Goal: Transaction & Acquisition: Purchase product/service

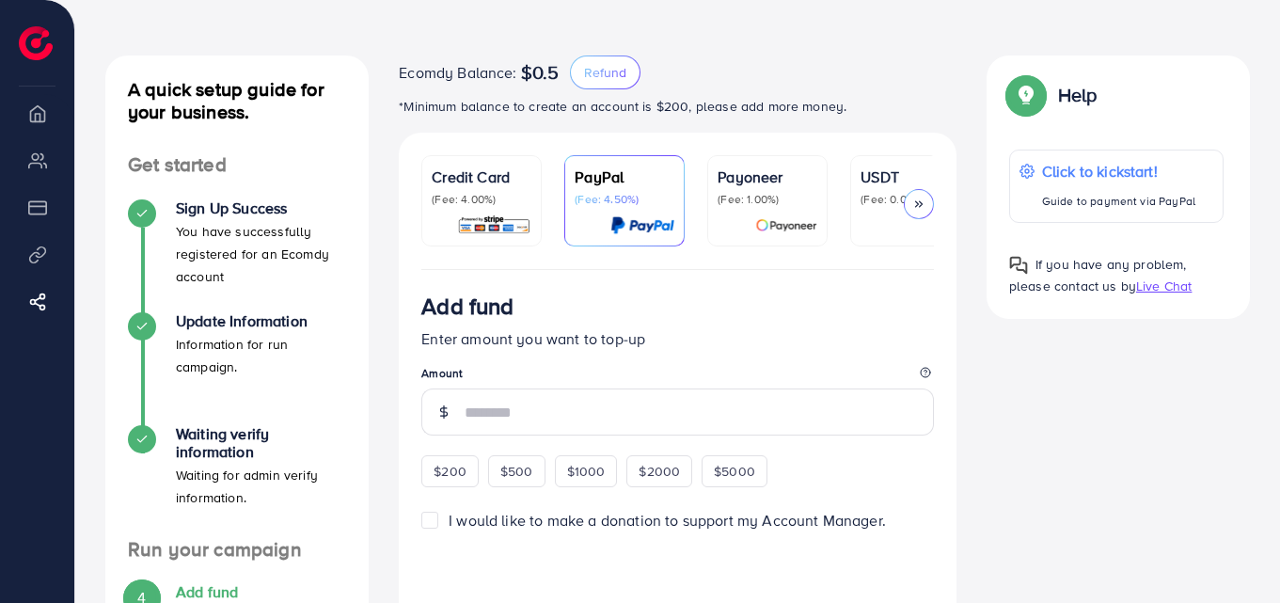
scroll to position [94, 0]
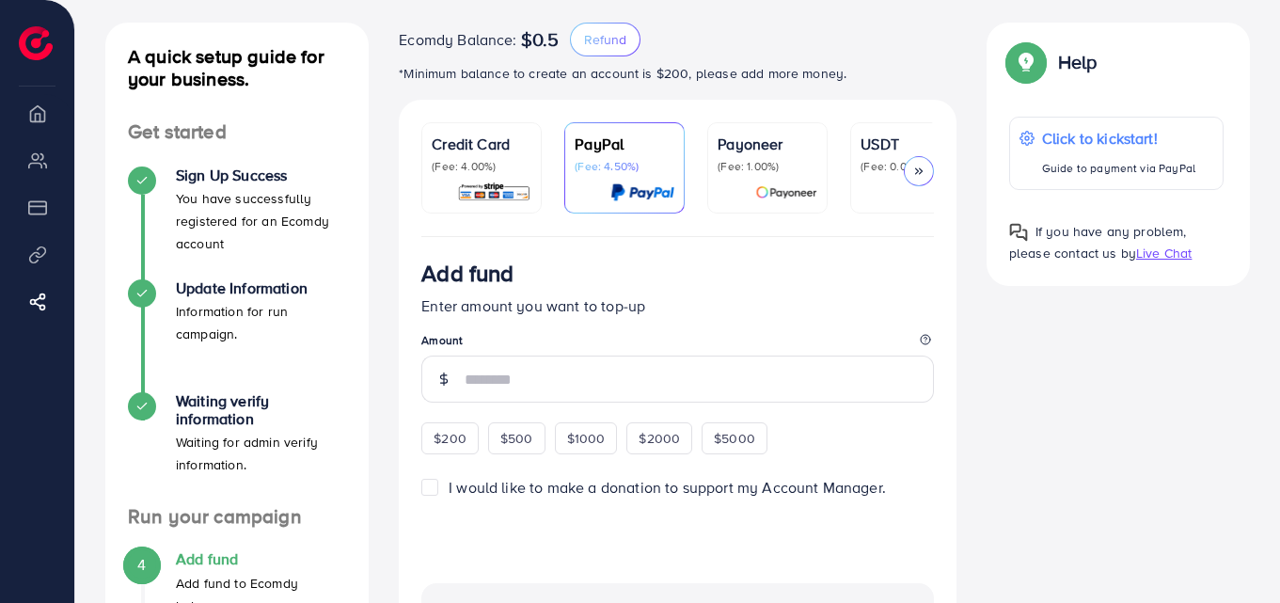
click at [502, 142] on p "Credit Card" at bounding box center [482, 144] width 100 height 23
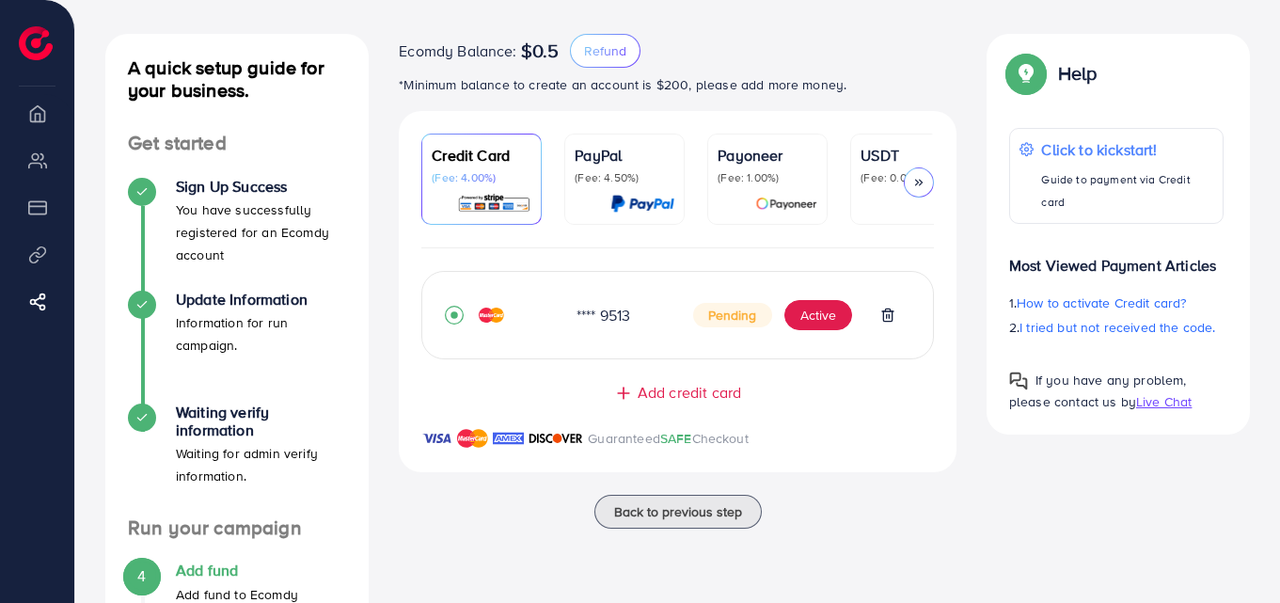
scroll to position [188, 0]
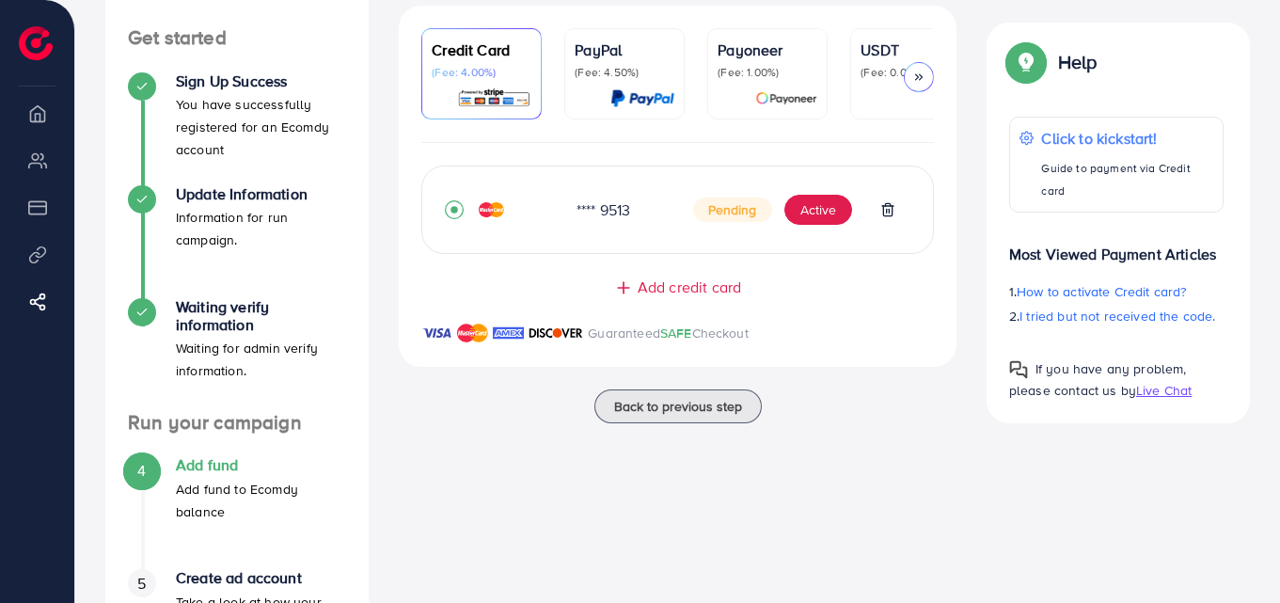
drag, startPoint x: 597, startPoint y: 218, endPoint x: 655, endPoint y: 230, distance: 59.6
click at [654, 229] on div "**** 9513 Pending Active" at bounding box center [678, 209] width 466 height 41
click at [873, 347] on div "Guaranteed SAFE Checkout" at bounding box center [678, 344] width 558 height 45
click at [817, 212] on button "Active" at bounding box center [818, 210] width 68 height 30
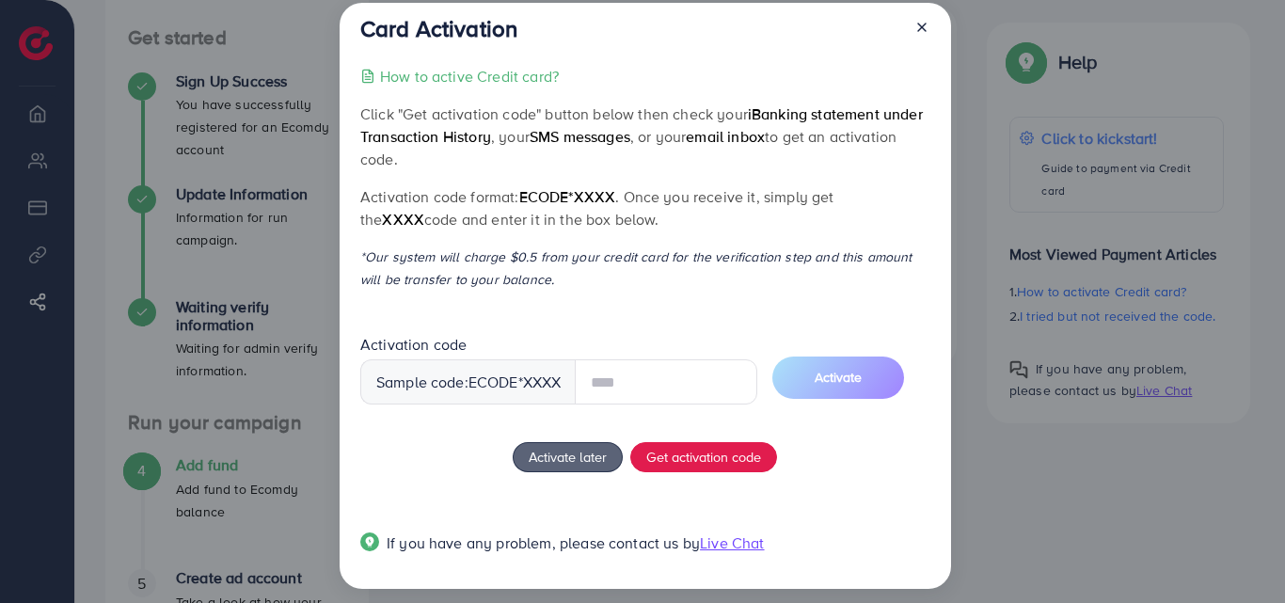
scroll to position [36, 0]
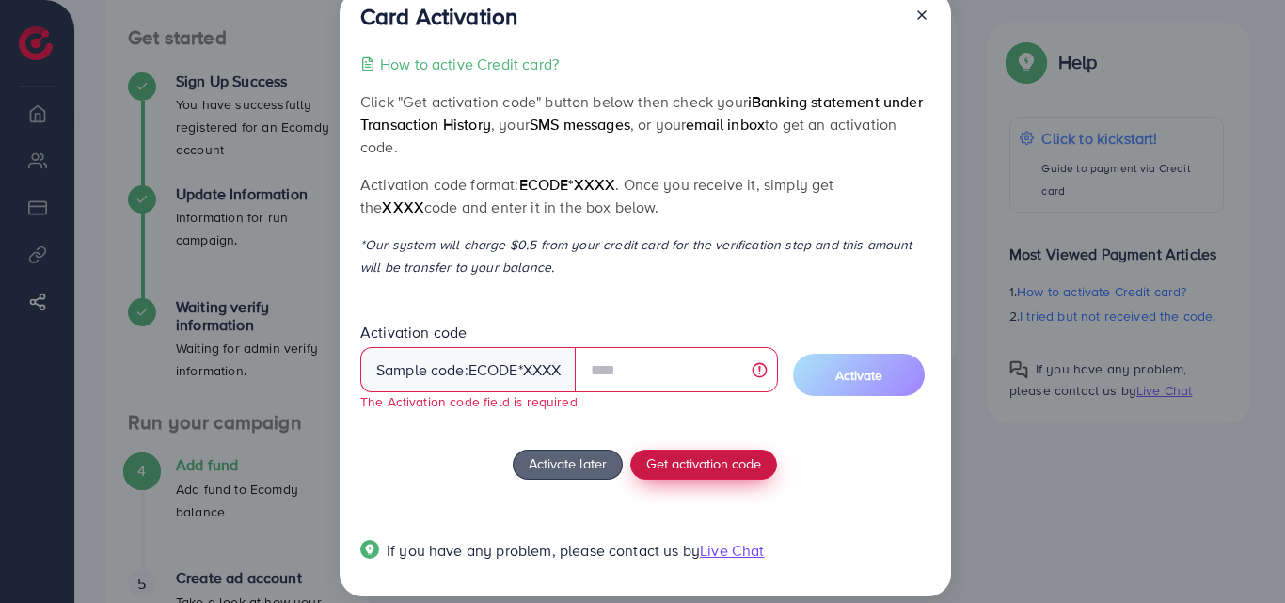
click at [691, 470] on span "Get activation code" at bounding box center [703, 463] width 115 height 20
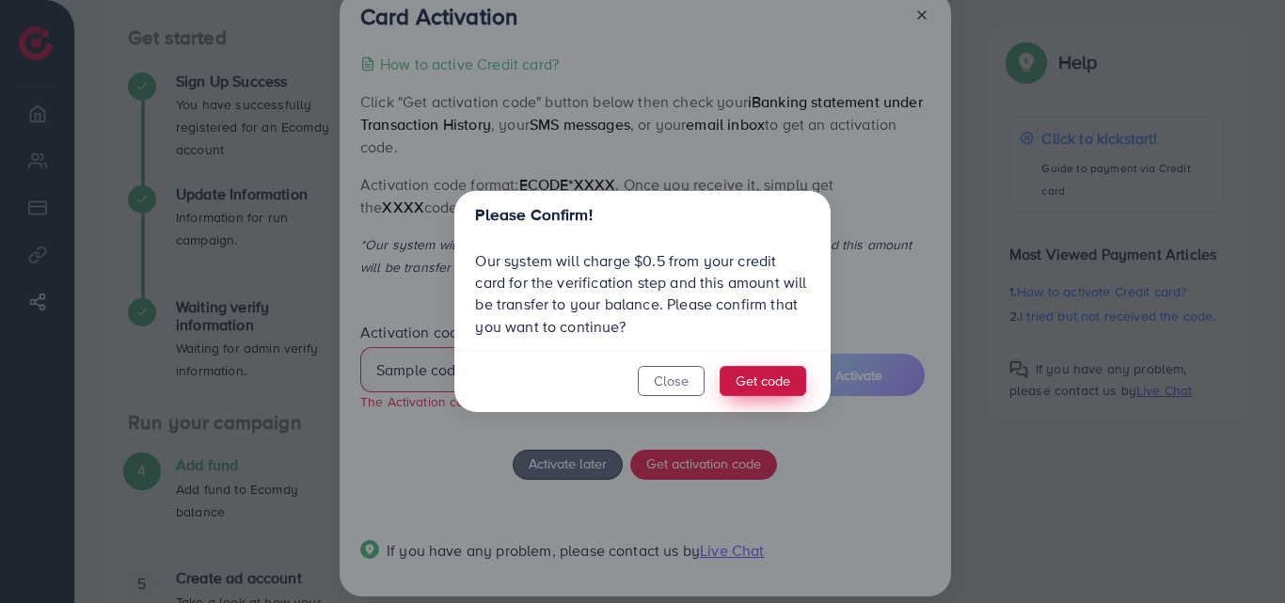
click at [751, 381] on button "Get code" at bounding box center [762, 381] width 87 height 30
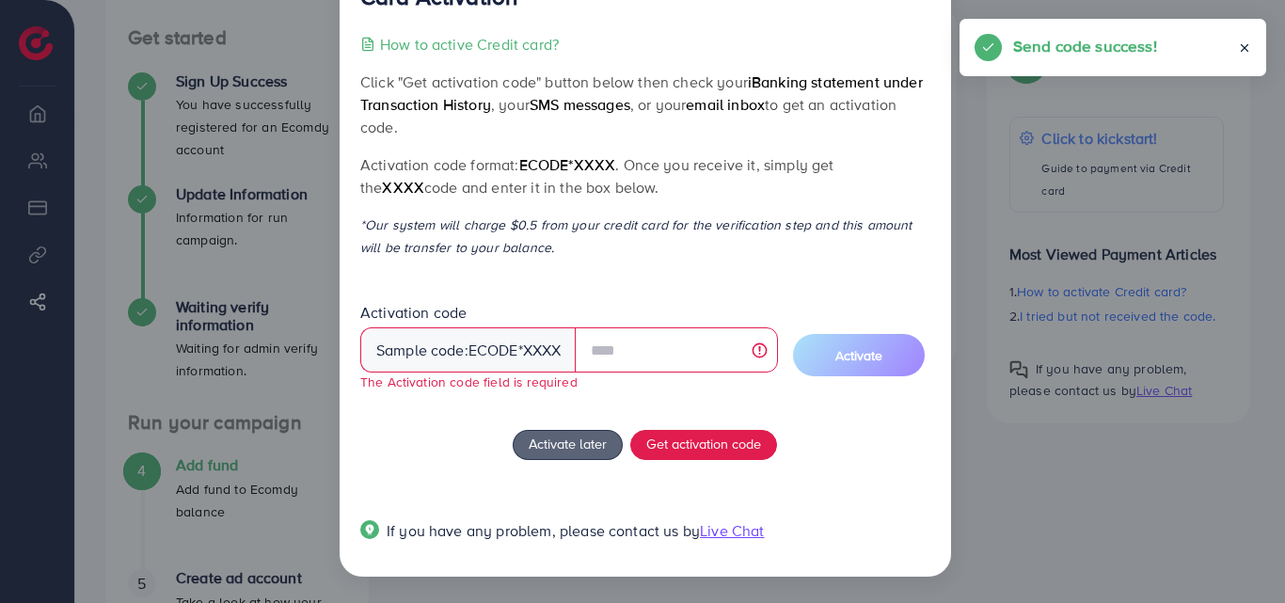
scroll to position [55, 0]
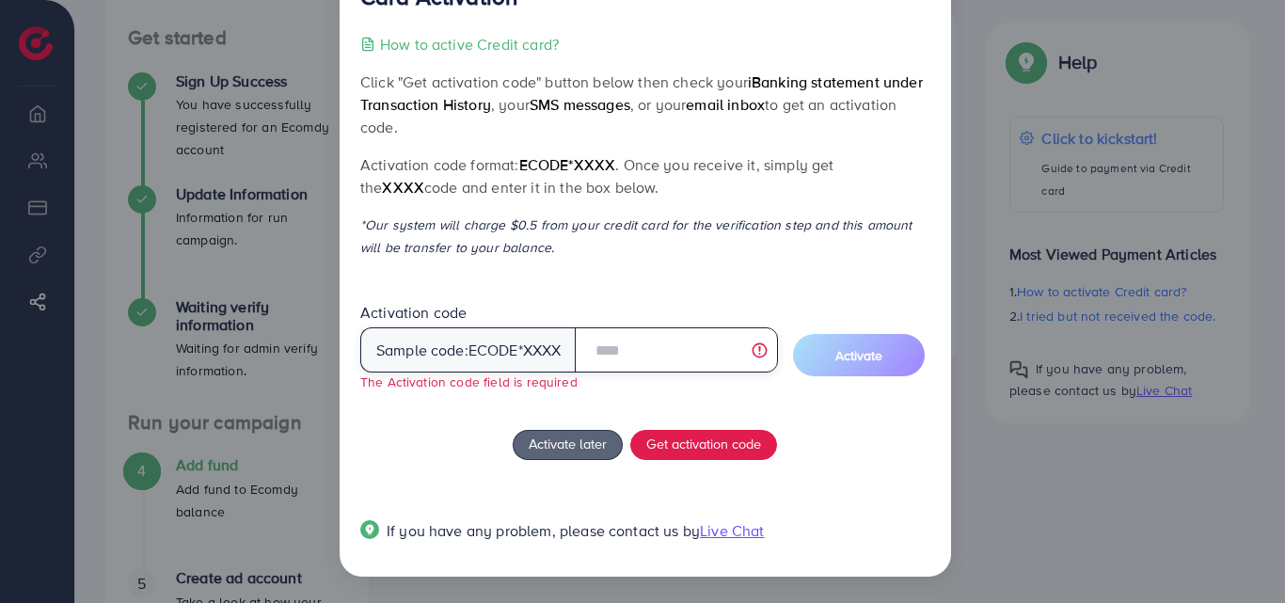
click at [622, 364] on input "text" at bounding box center [676, 349] width 202 height 45
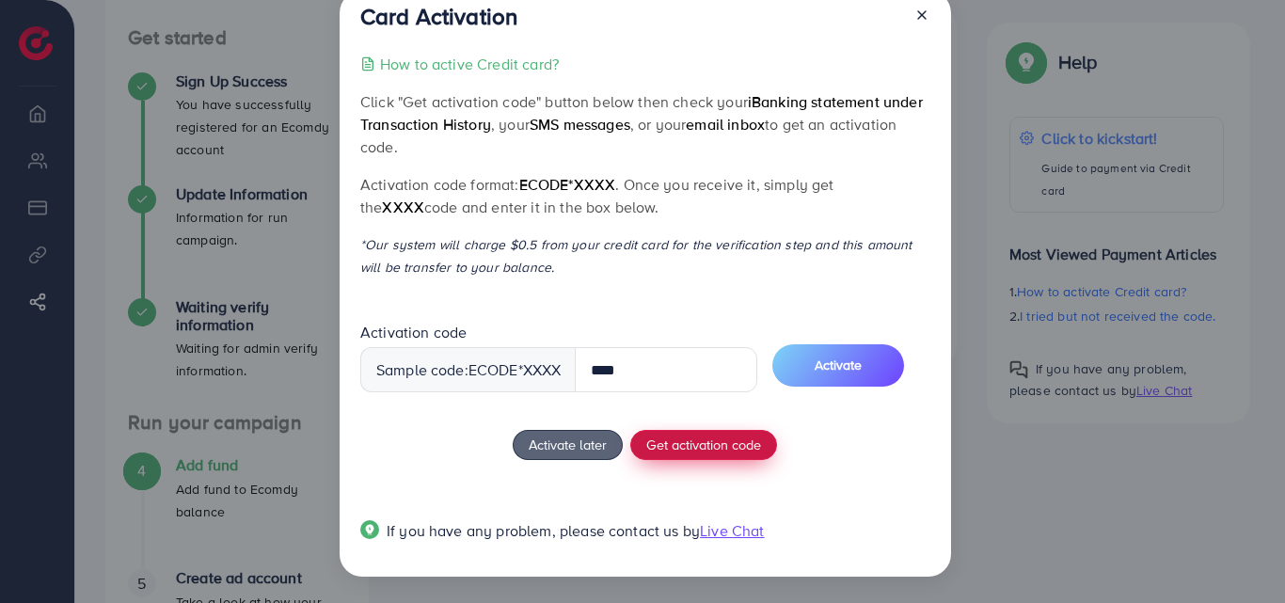
click at [718, 451] on span "Get activation code" at bounding box center [703, 444] width 115 height 20
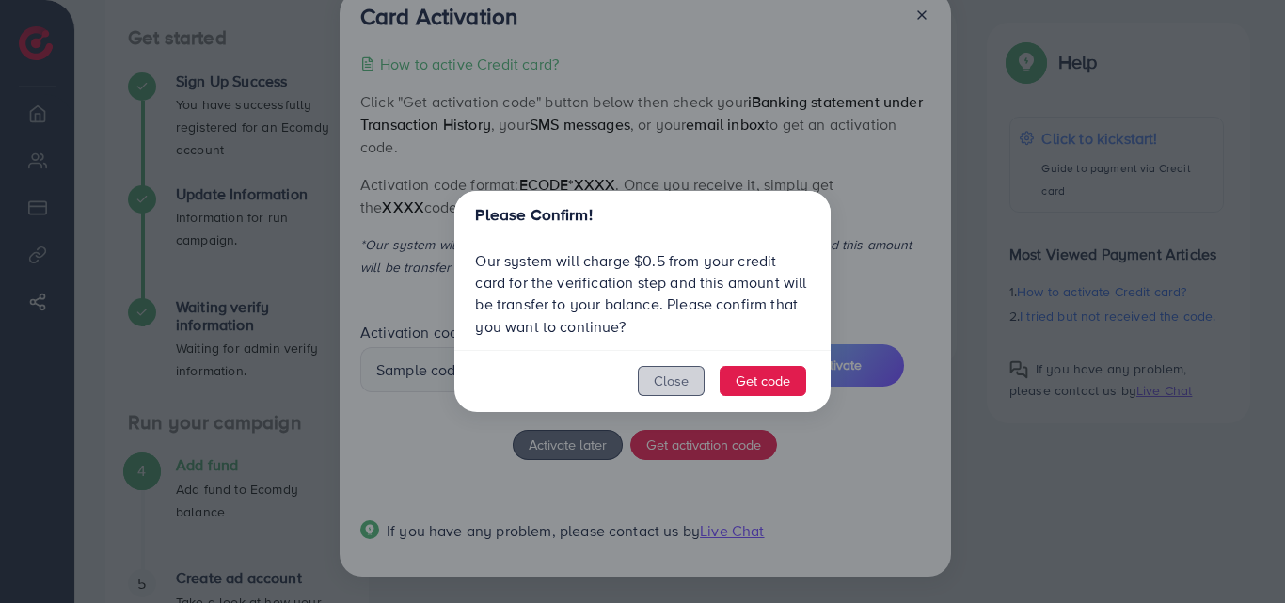
click at [663, 378] on button "Close" at bounding box center [671, 381] width 67 height 30
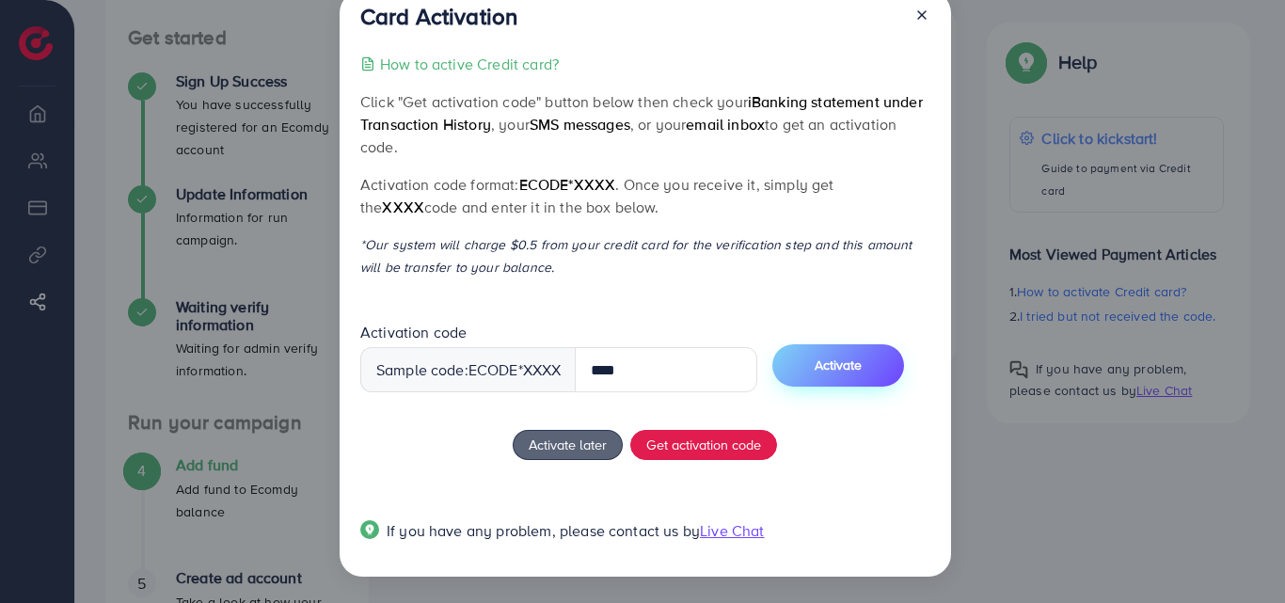
click at [828, 375] on button "Activate" at bounding box center [838, 365] width 132 height 42
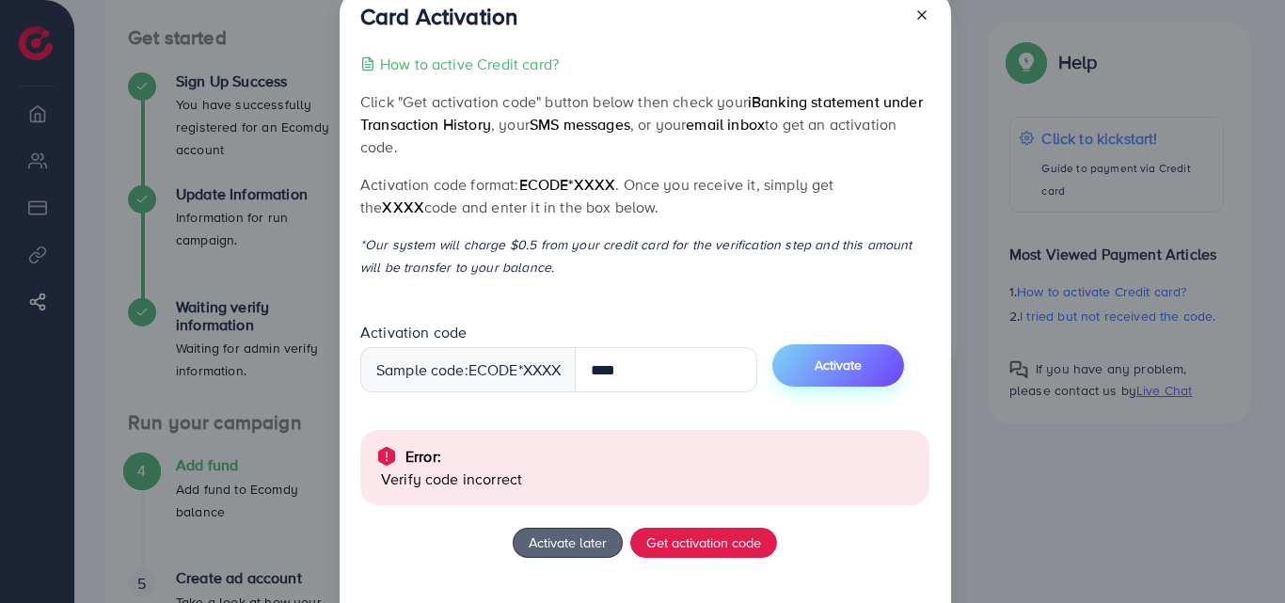
scroll to position [134, 0]
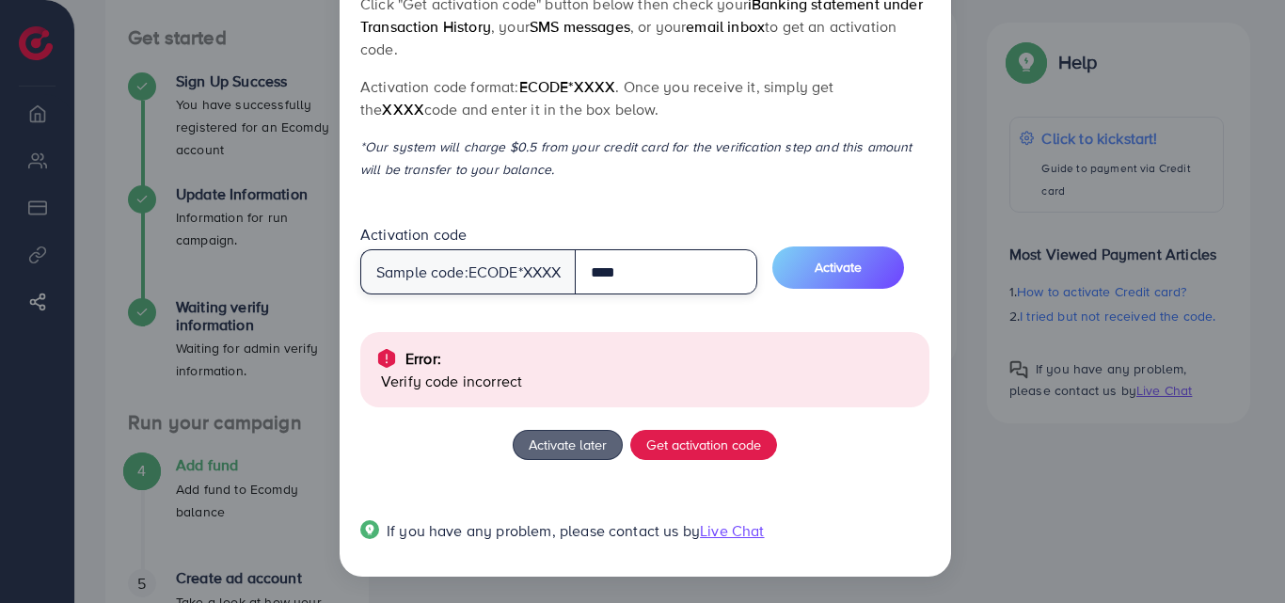
click at [703, 269] on input "****" at bounding box center [666, 271] width 182 height 45
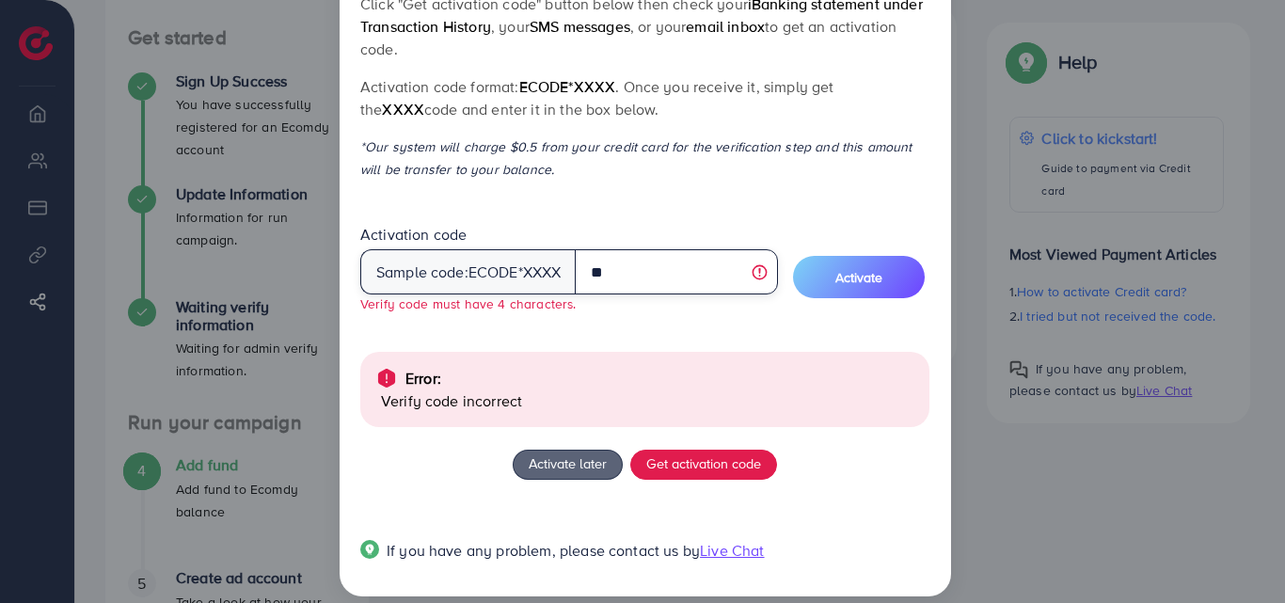
type input "*"
click at [699, 268] on input "text" at bounding box center [676, 271] width 202 height 45
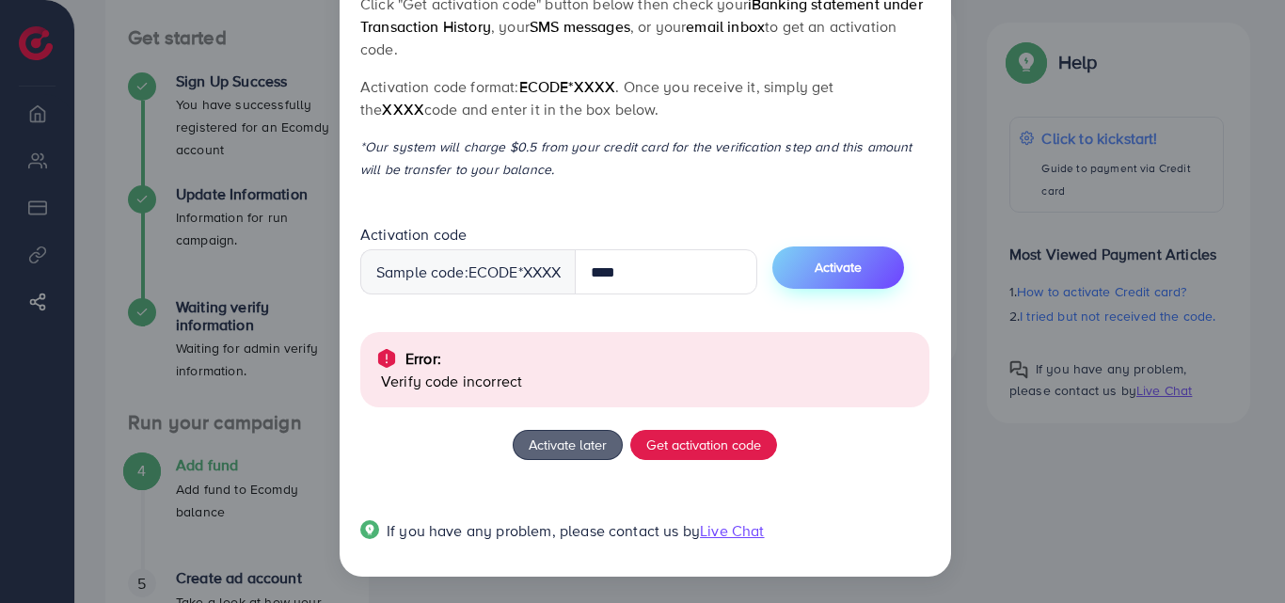
click at [828, 278] on button "Activate" at bounding box center [838, 267] width 132 height 42
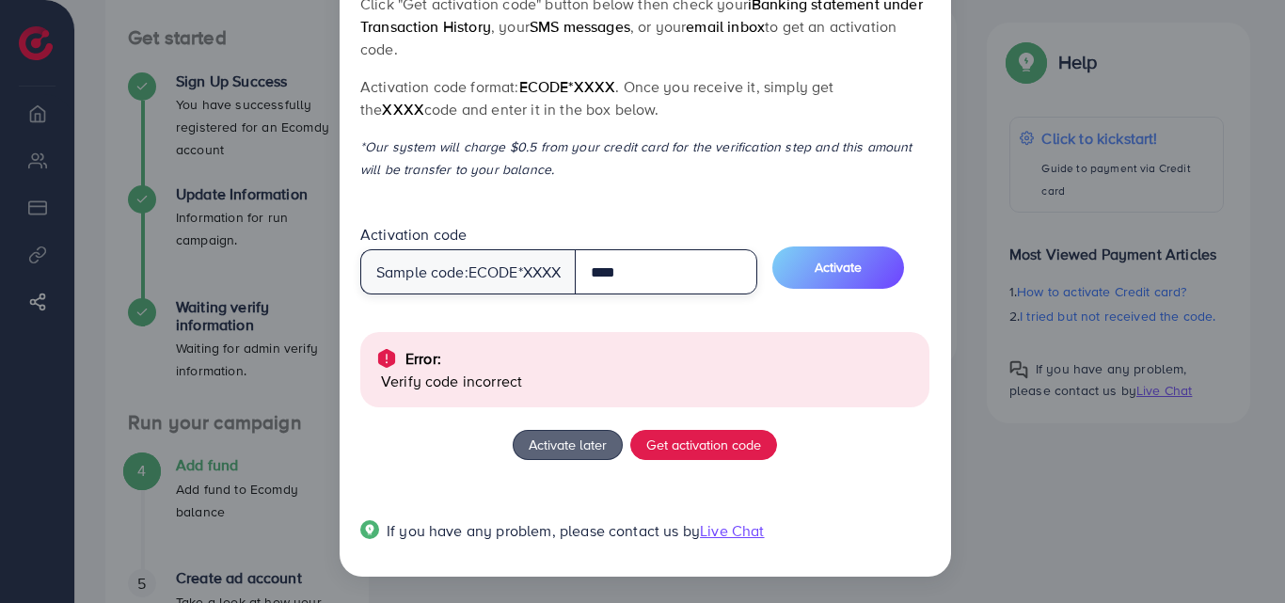
click at [713, 271] on input "****" at bounding box center [666, 271] width 182 height 45
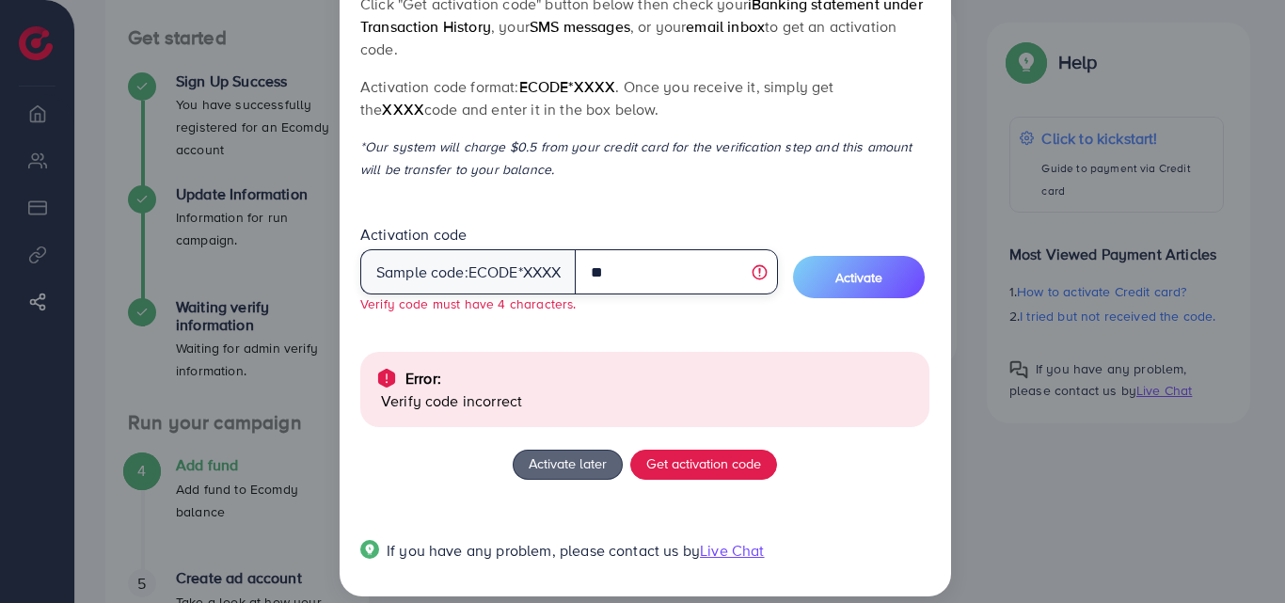
type input "*"
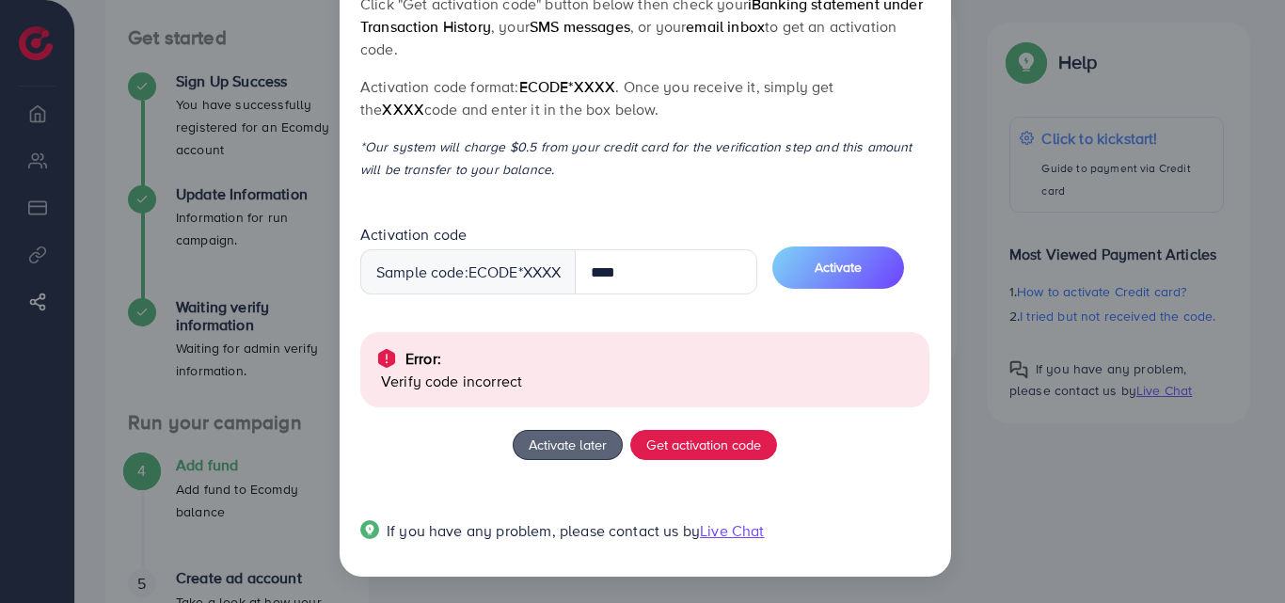
click at [828, 265] on button "Activate" at bounding box center [838, 267] width 132 height 42
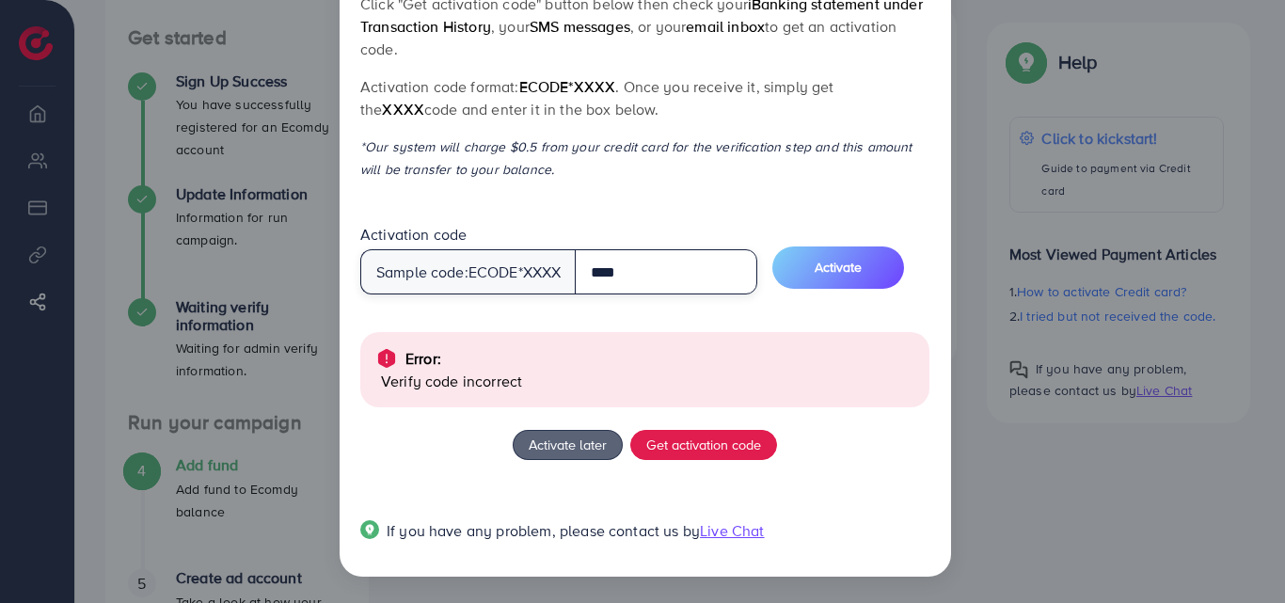
click at [672, 266] on input "****" at bounding box center [666, 271] width 182 height 45
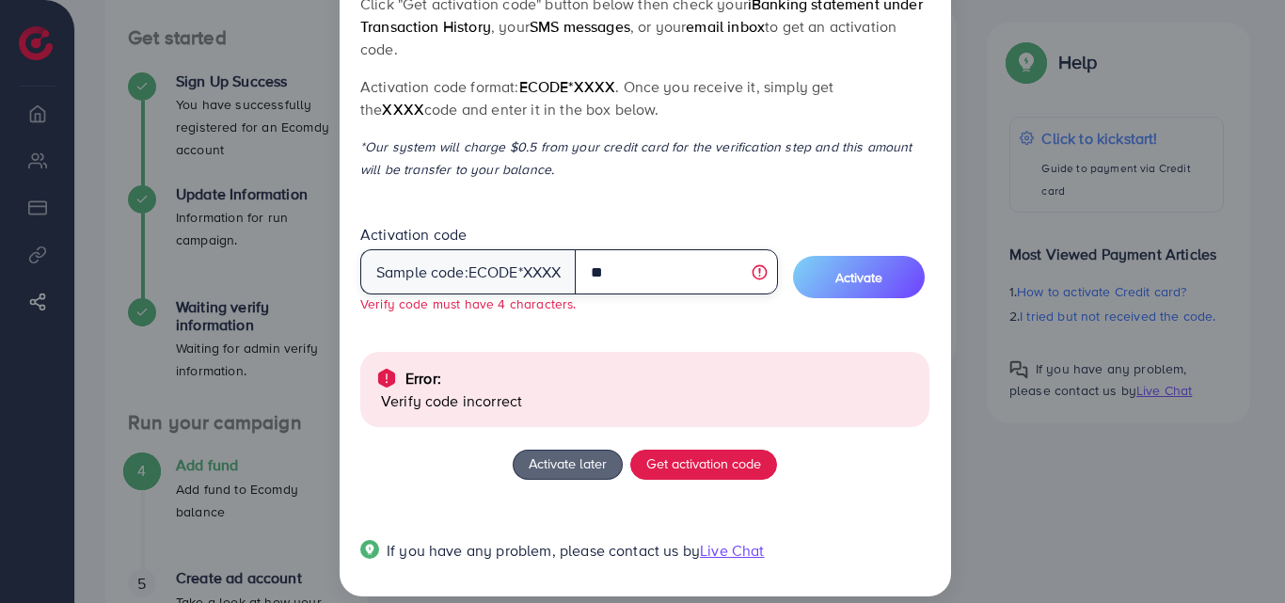
type input "*"
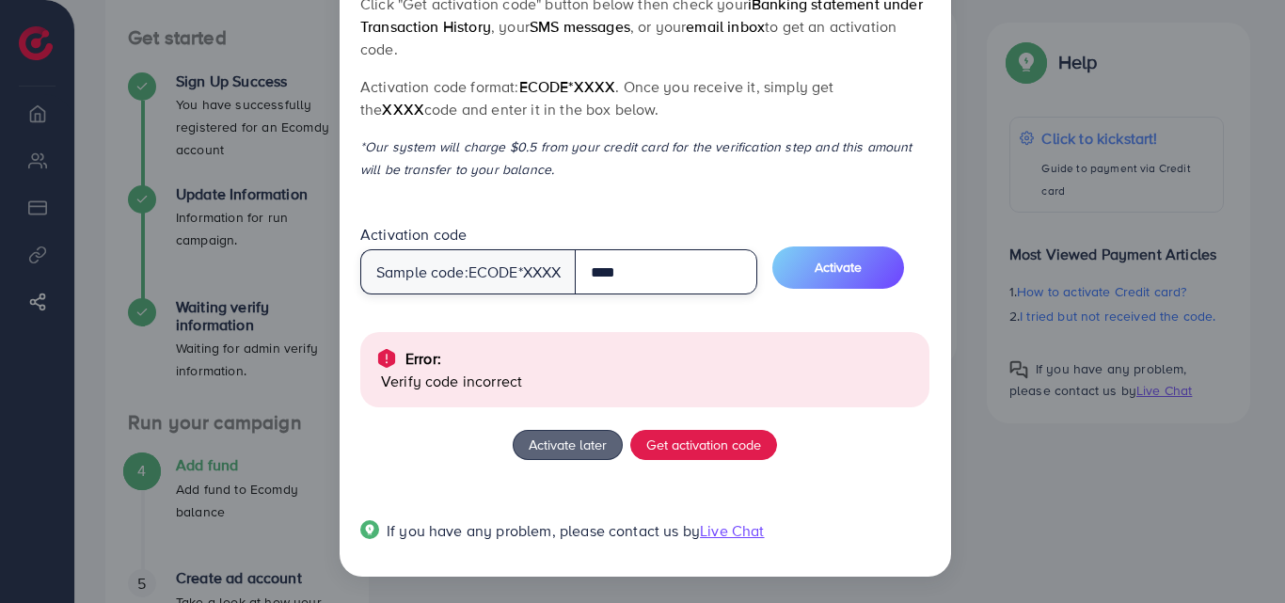
type input "****"
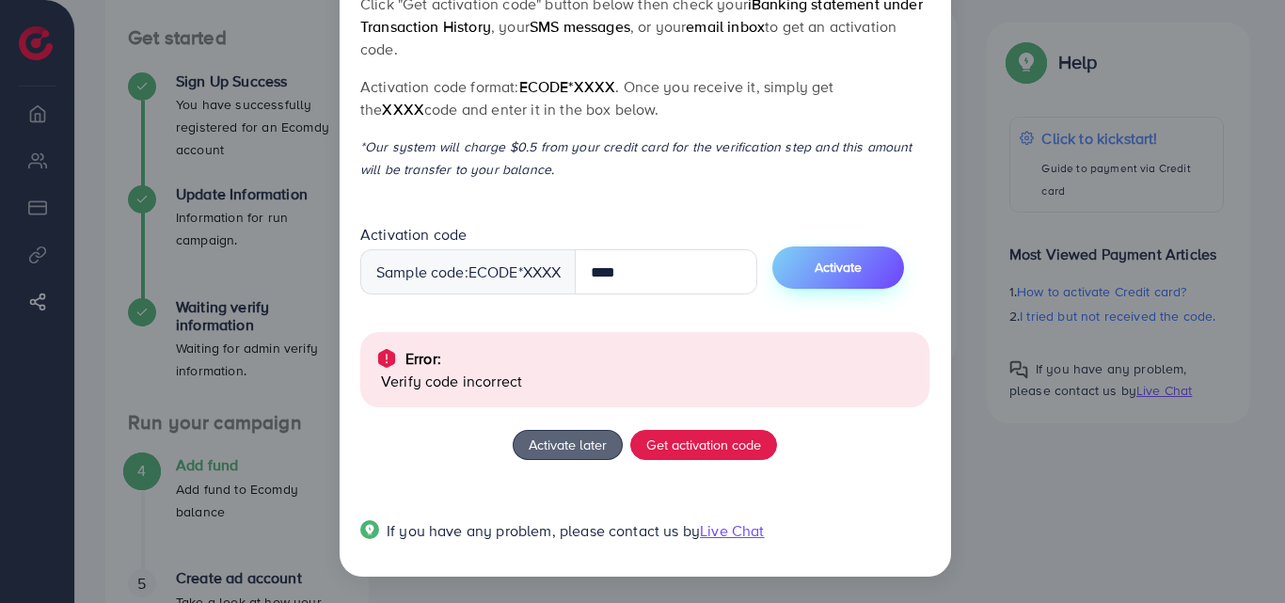
click at [838, 267] on span "Activate" at bounding box center [837, 267] width 47 height 19
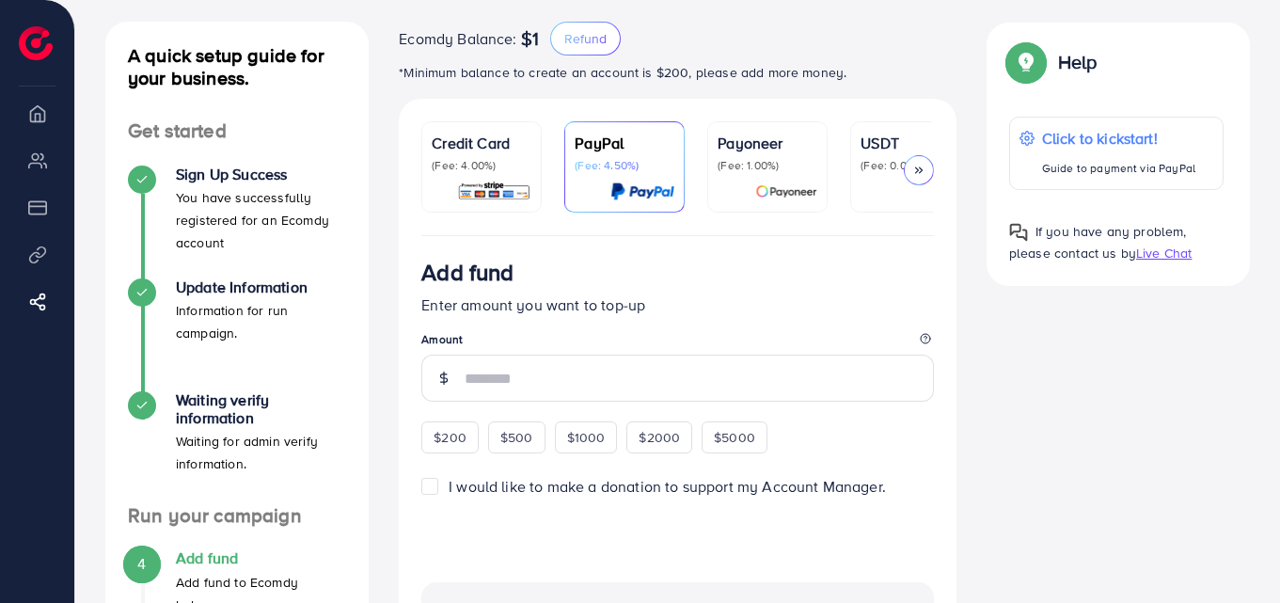
scroll to position [94, 0]
drag, startPoint x: 494, startPoint y: 179, endPoint x: 497, endPoint y: 188, distance: 9.8
click at [495, 179] on div "Credit Card (Fee: 4.00%)" at bounding box center [482, 168] width 100 height 71
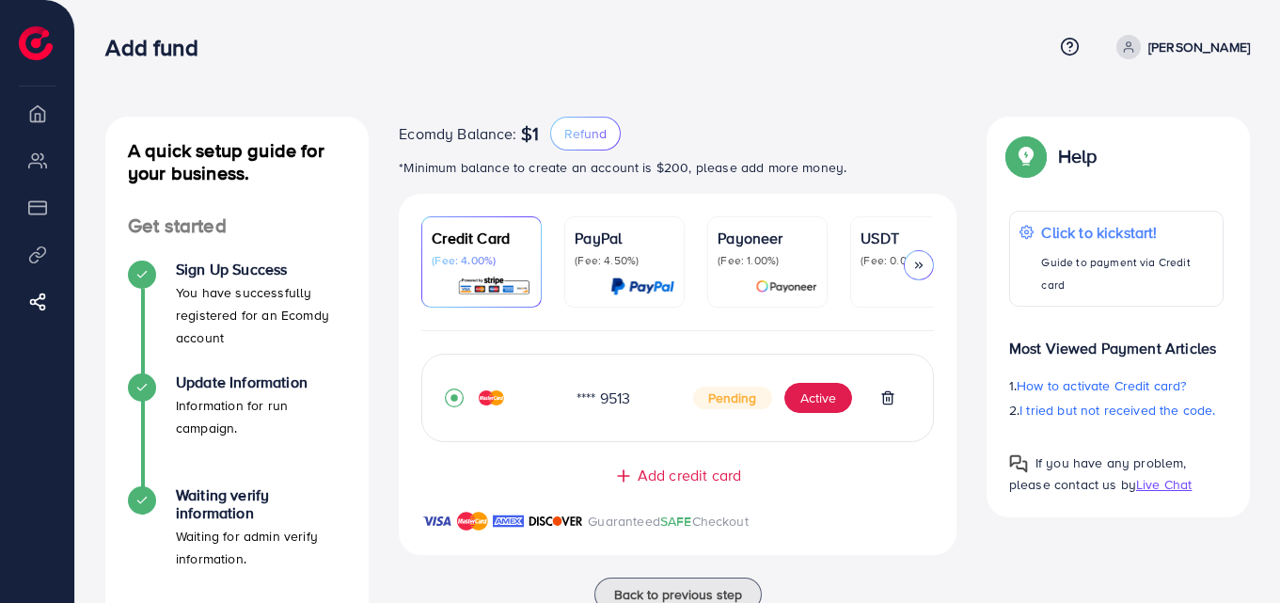
drag, startPoint x: 538, startPoint y: 140, endPoint x: 508, endPoint y: 129, distance: 32.1
click at [508, 129] on div "Ecomdy Balance: $1" at bounding box center [469, 133] width 140 height 23
click at [836, 113] on div "A quick setup guide for your business. Get started Sign Up Success You have suc…" at bounding box center [677, 461] width 1205 height 923
click at [826, 401] on button "Active" at bounding box center [818, 398] width 68 height 30
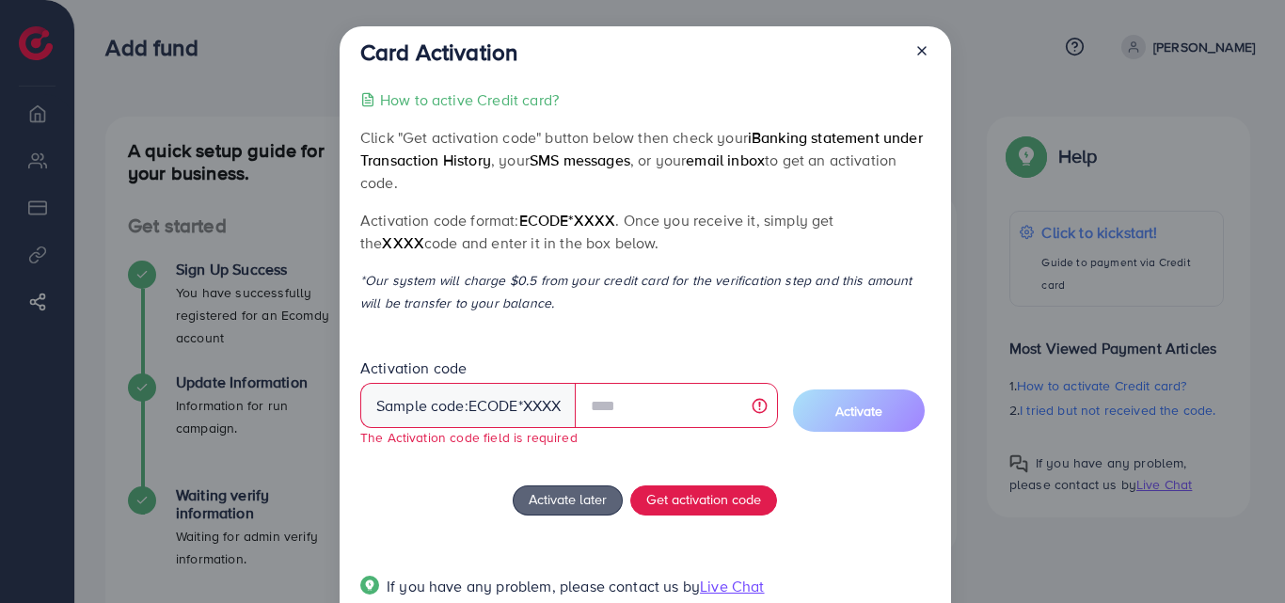
click at [922, 44] on icon at bounding box center [921, 50] width 15 height 15
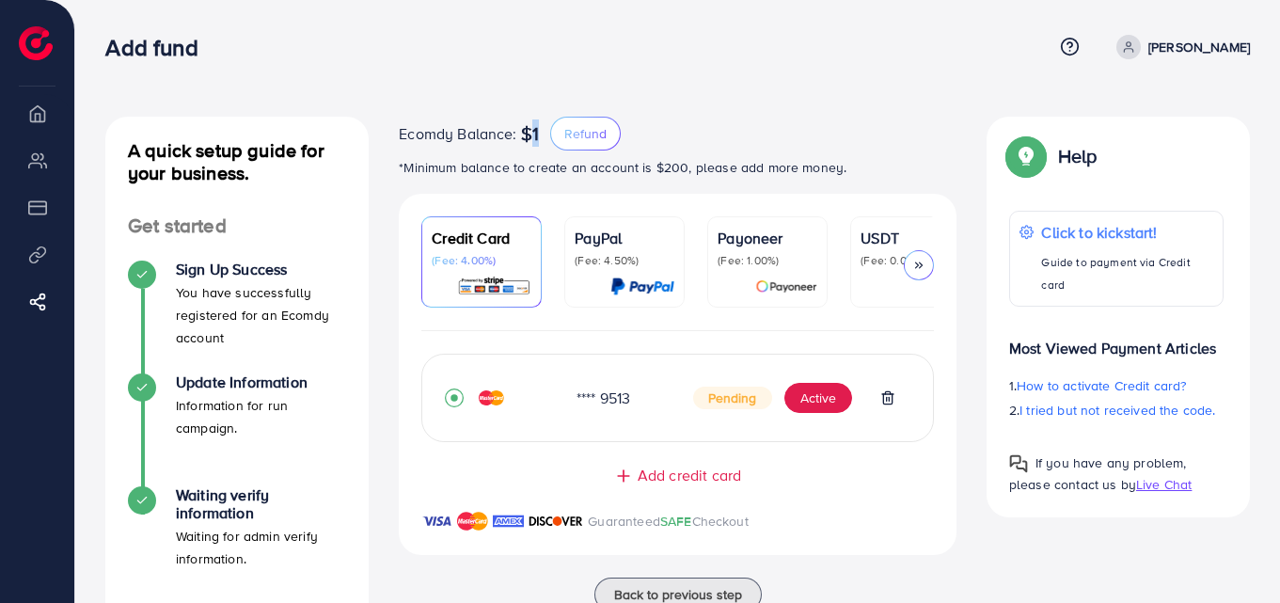
drag, startPoint x: 533, startPoint y: 131, endPoint x: 521, endPoint y: 137, distance: 13.9
click at [521, 137] on span "$1" at bounding box center [530, 133] width 18 height 23
click at [650, 69] on div "Add fund Help Center Contact Support Term and policy About Us [PERSON_NAME] Log…" at bounding box center [677, 47] width 1144 height 51
drag, startPoint x: 721, startPoint y: 402, endPoint x: 754, endPoint y: 409, distance: 33.6
click at [754, 409] on span "Pending" at bounding box center [732, 398] width 79 height 23
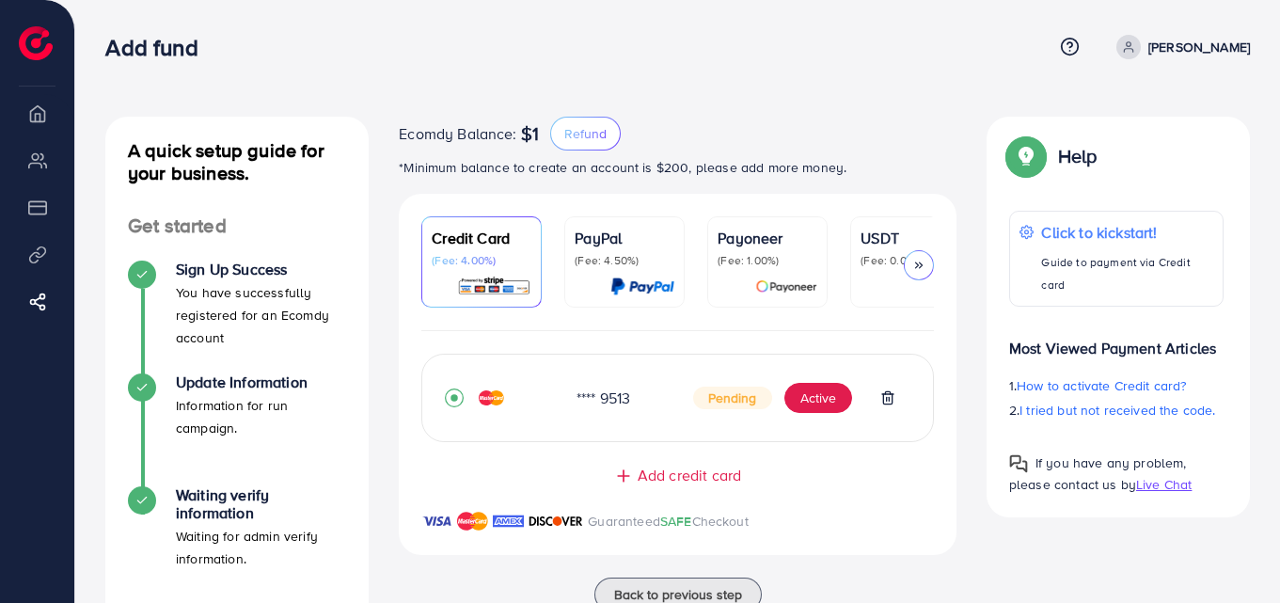
click at [806, 475] on div "Add credit card" at bounding box center [677, 476] width 482 height 22
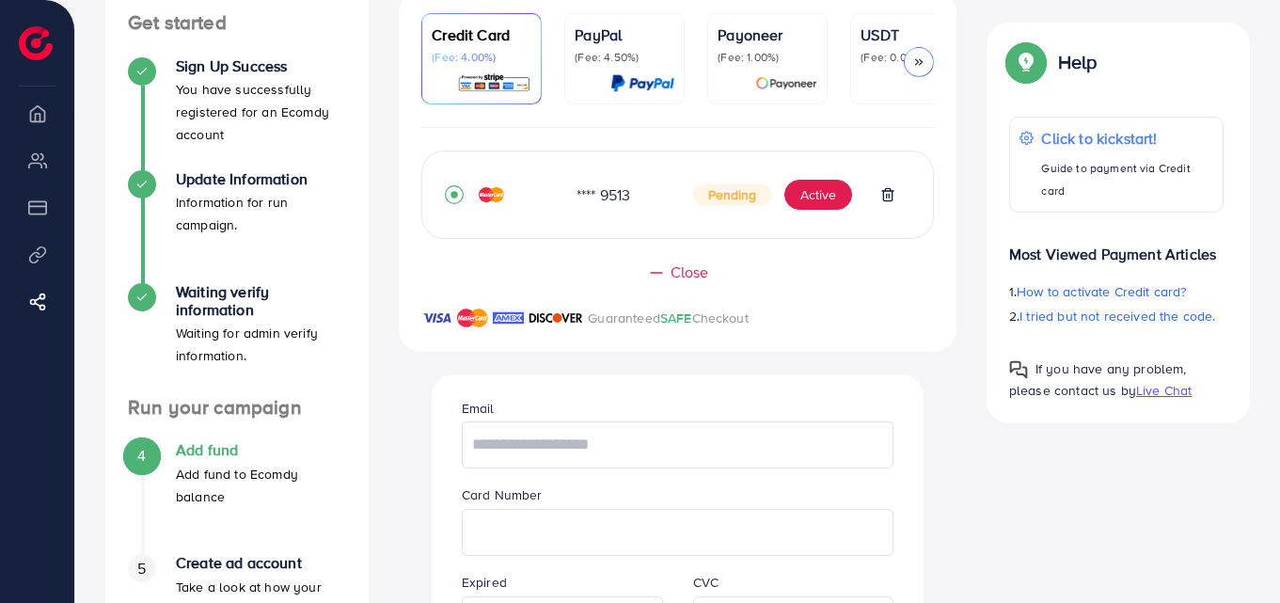
scroll to position [170, 0]
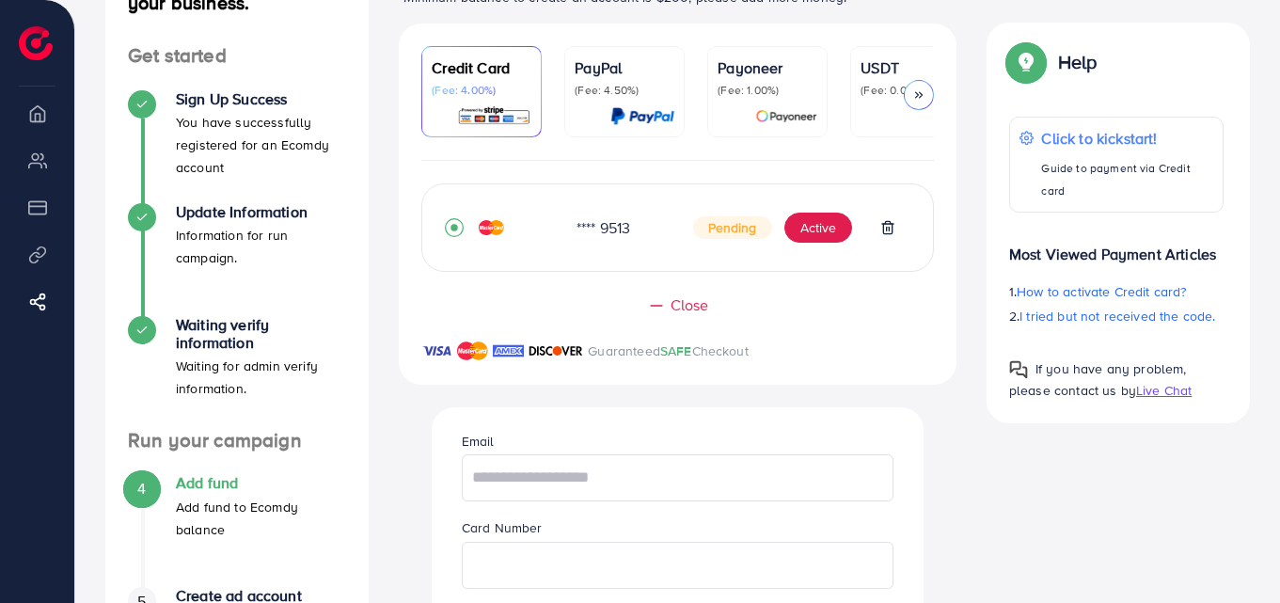
click at [691, 316] on span "Close" at bounding box center [690, 305] width 39 height 22
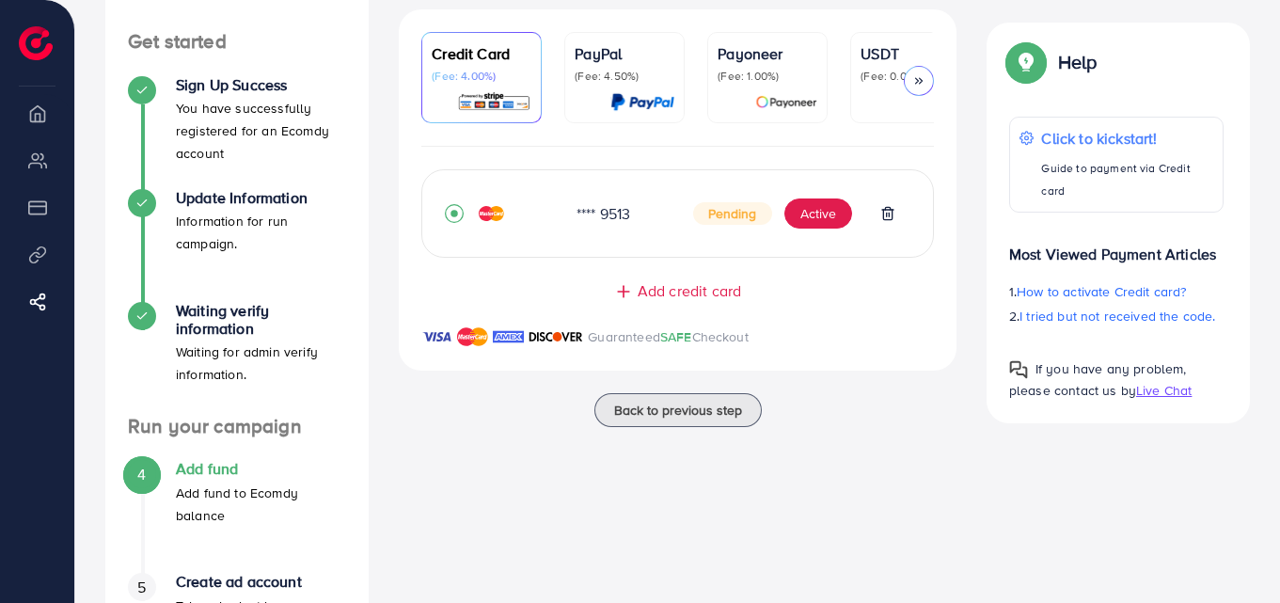
scroll to position [188, 0]
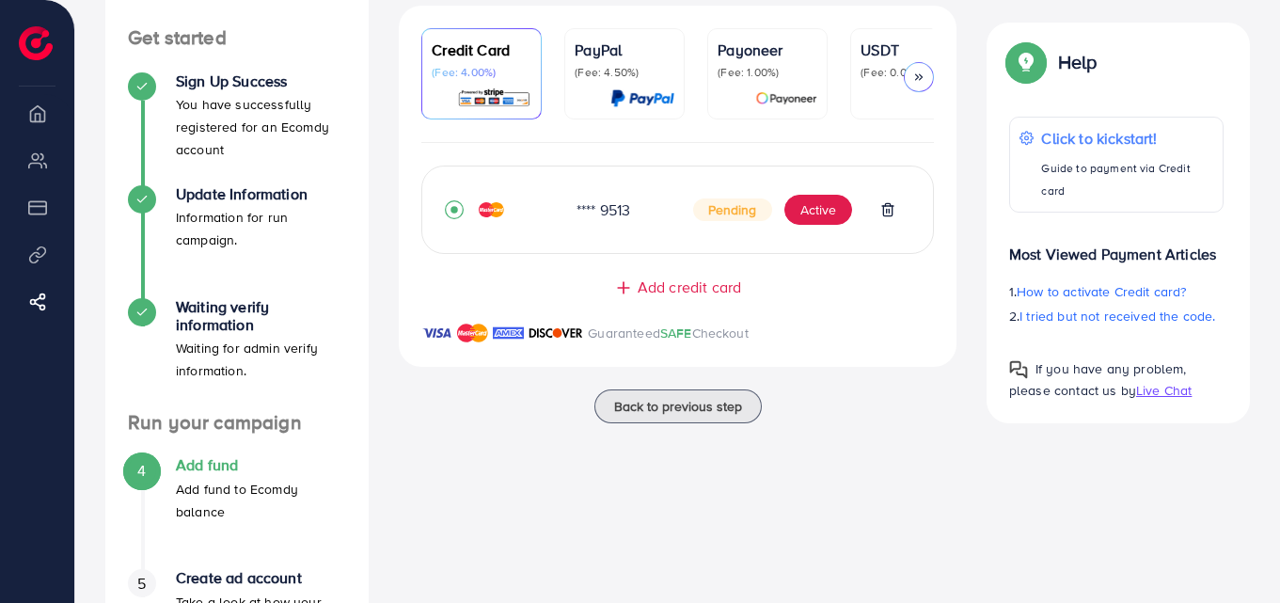
click at [913, 76] on icon at bounding box center [918, 77] width 13 height 13
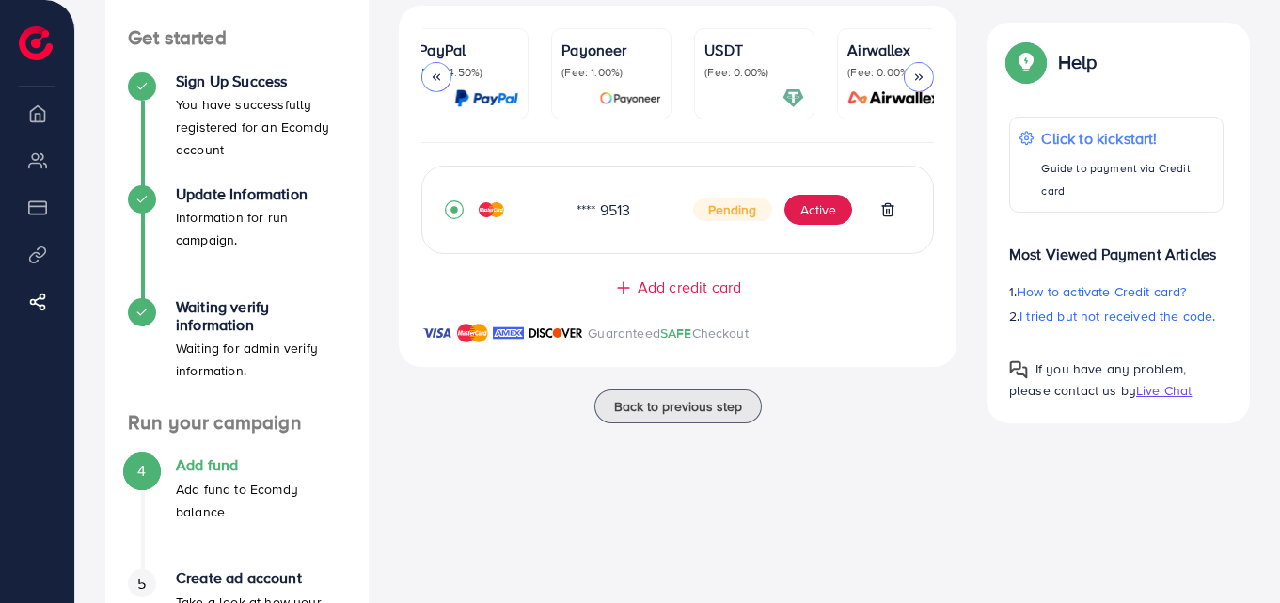
scroll to position [0, 180]
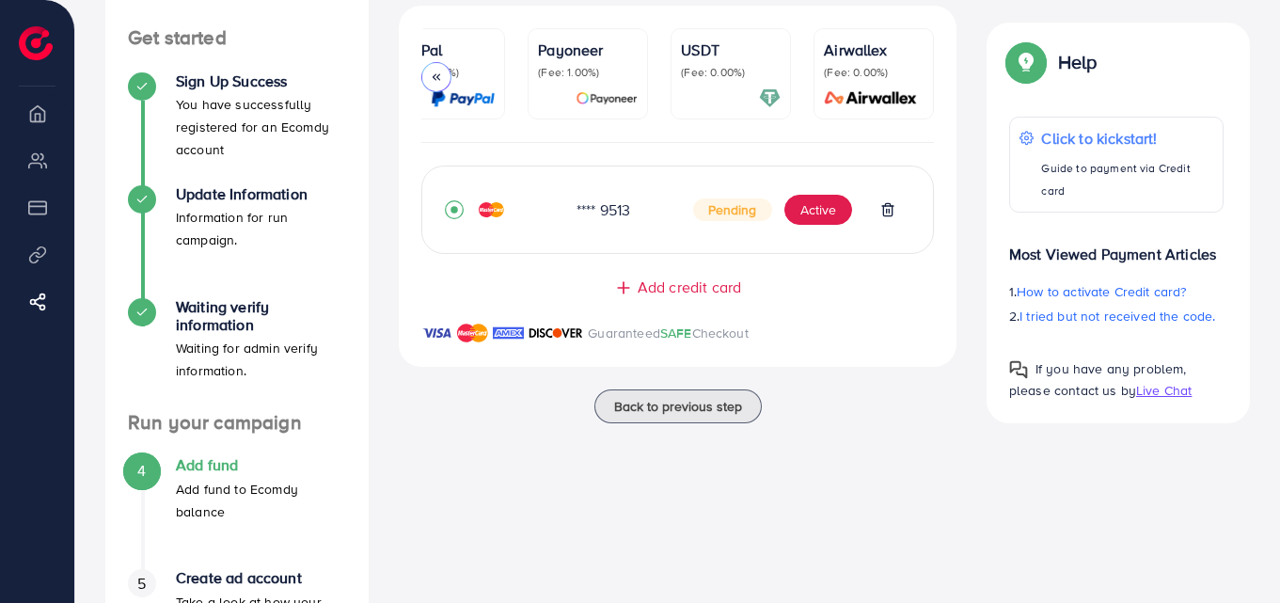
click at [913, 76] on p "(Fee: 0.00%)" at bounding box center [874, 72] width 100 height 15
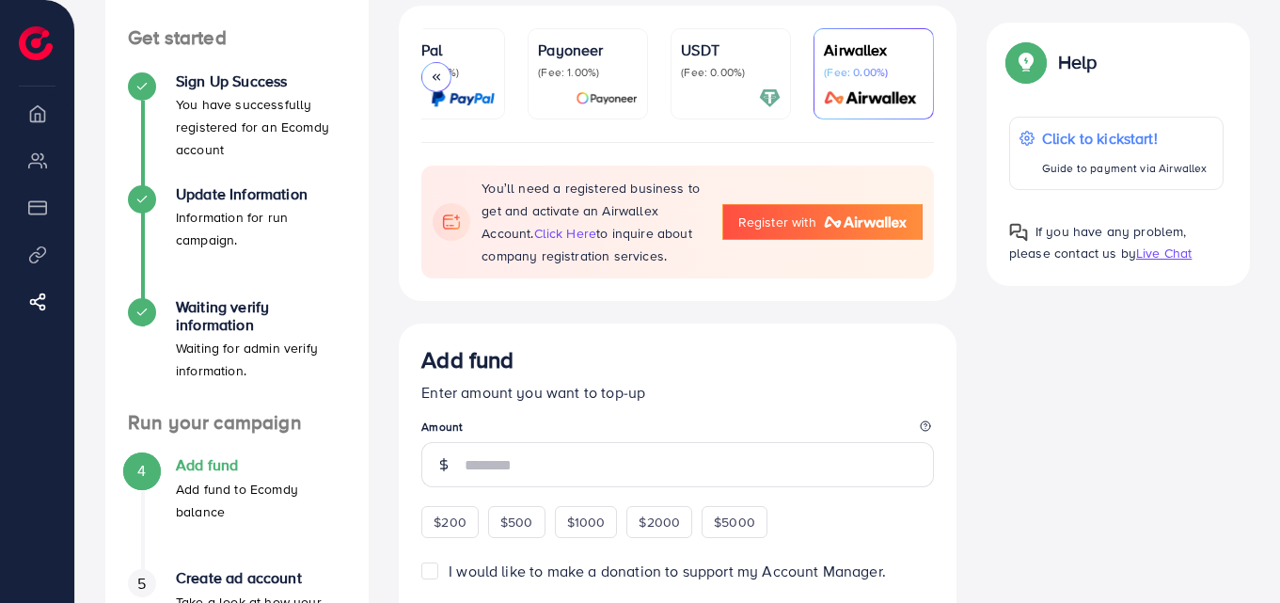
click at [429, 79] on div at bounding box center [436, 77] width 30 height 30
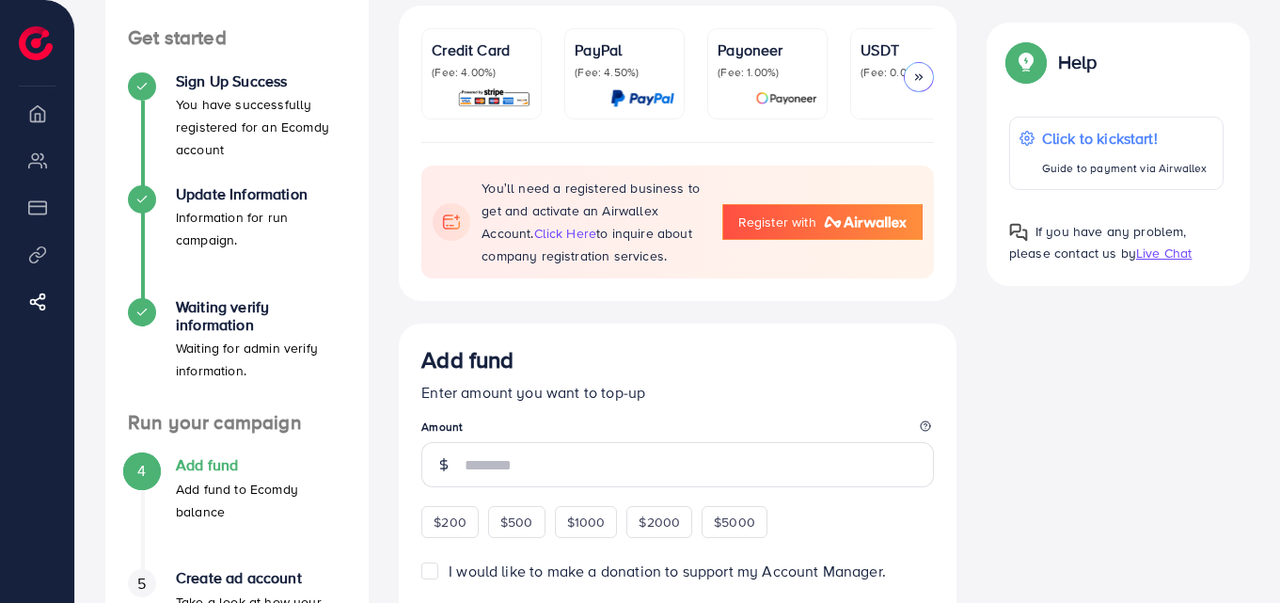
click at [503, 84] on div "Credit Card (Fee: 4.00%)" at bounding box center [482, 74] width 100 height 71
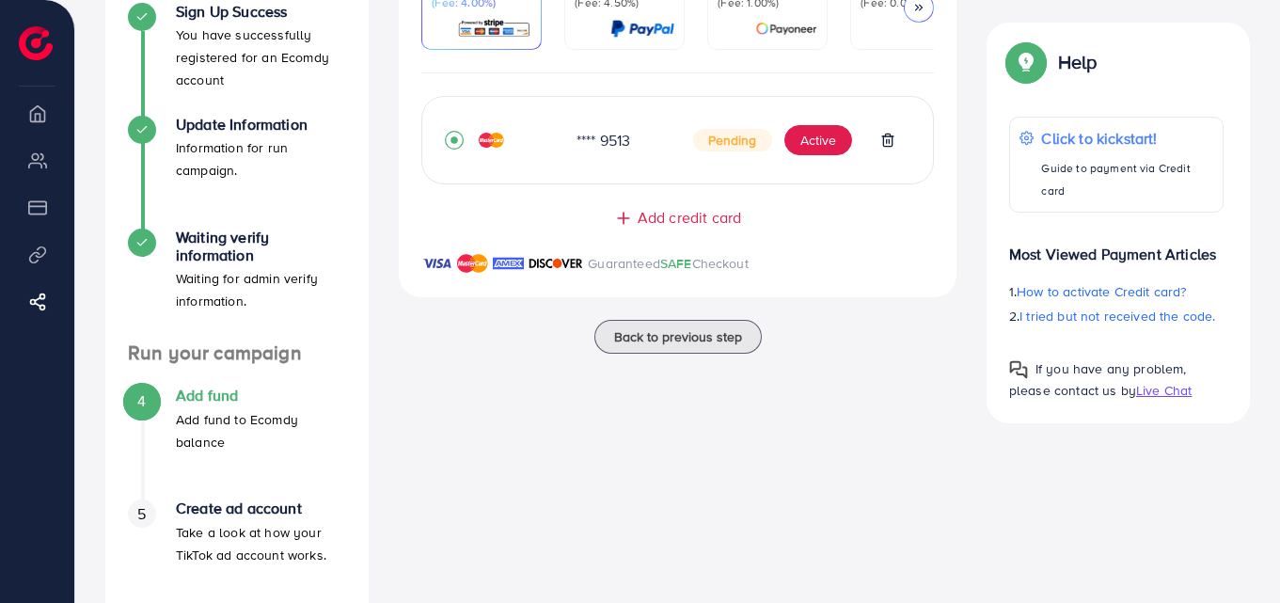
scroll to position [132, 0]
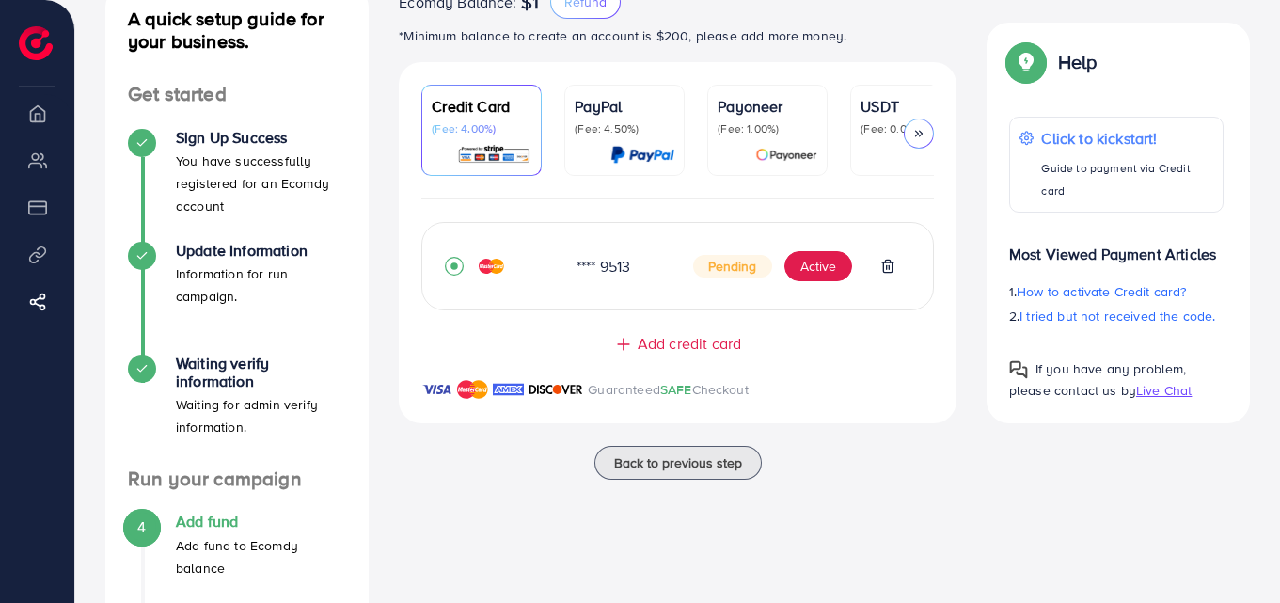
drag, startPoint x: 664, startPoint y: 393, endPoint x: 891, endPoint y: 443, distance: 232.1
click at [786, 419] on div "Guaranteed SAFE Checkout" at bounding box center [678, 400] width 558 height 45
click at [893, 446] on div "**** 9513 Pending Active Add credit card Guaranteed SAFE Checkout Email Card Nu…" at bounding box center [678, 322] width 558 height 246
click at [853, 458] on div "Back to previous step" at bounding box center [678, 463] width 558 height 34
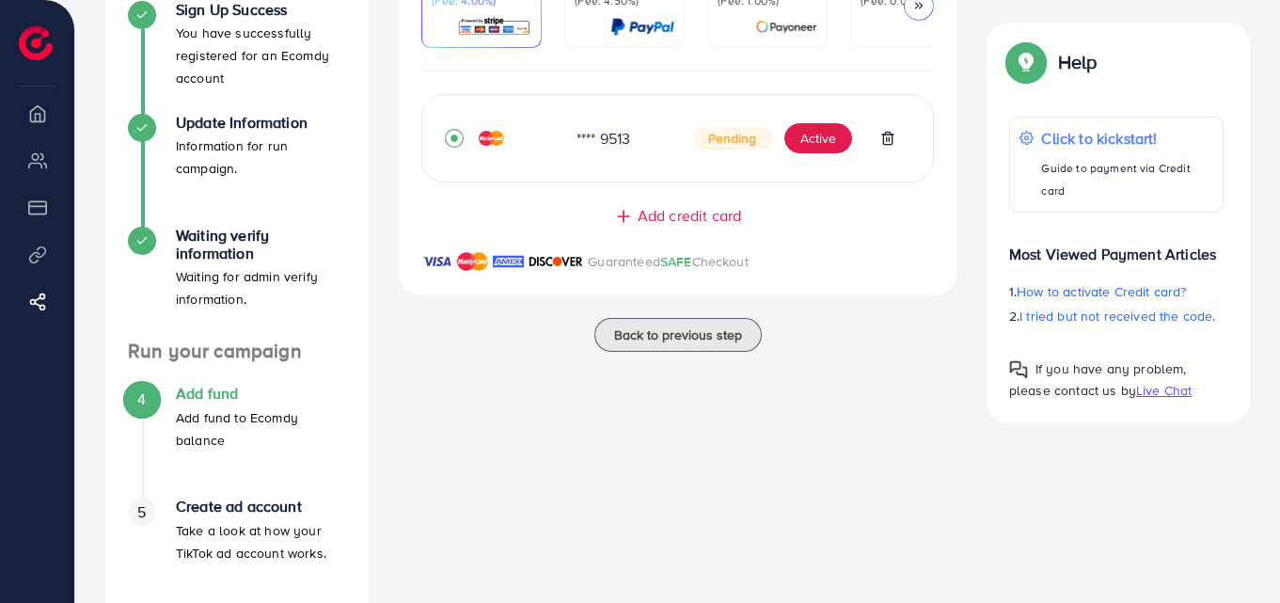
scroll to position [226, 0]
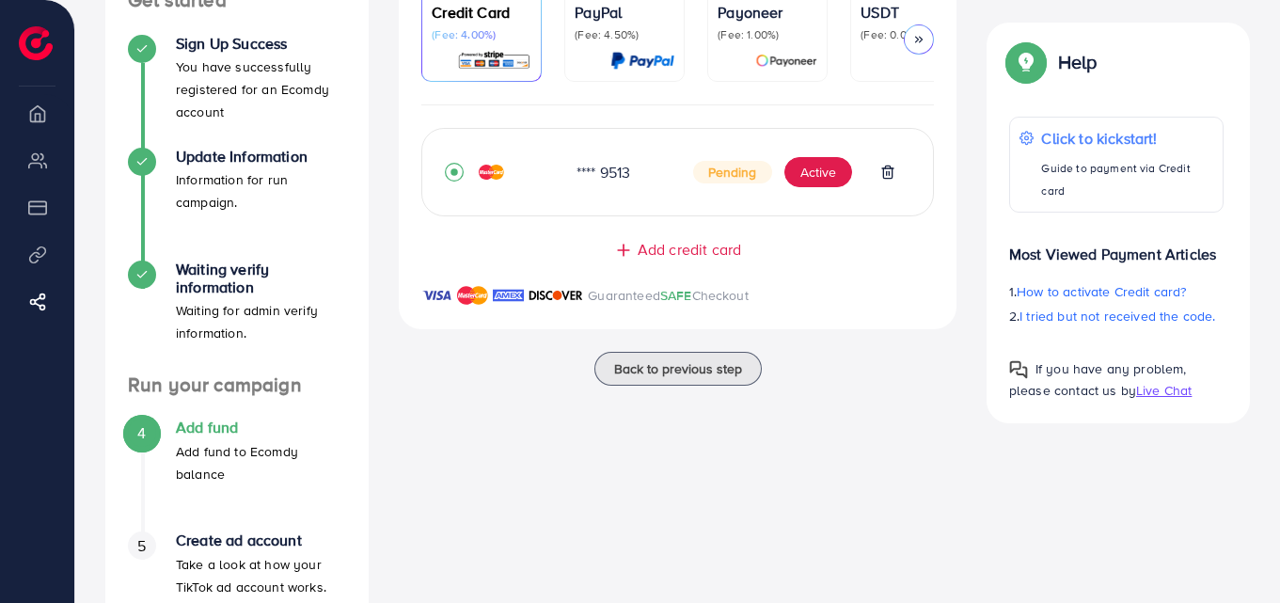
click at [1160, 381] on span "Live Chat" at bounding box center [1163, 390] width 55 height 19
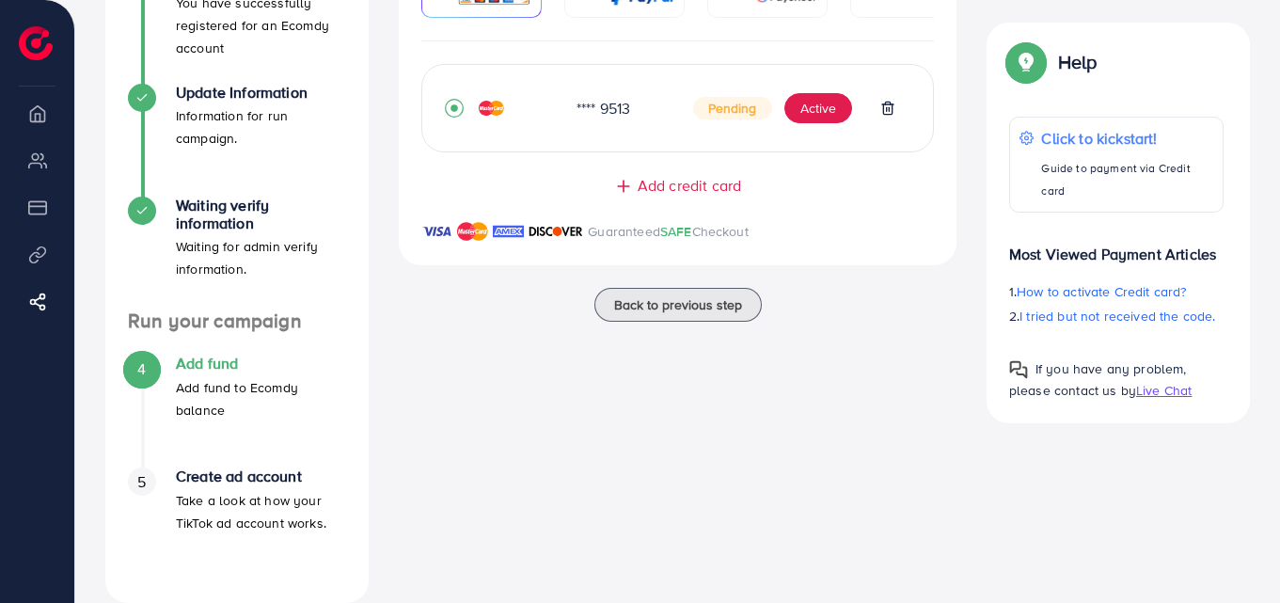
scroll to position [320, 0]
